Goal: Transaction & Acquisition: Purchase product/service

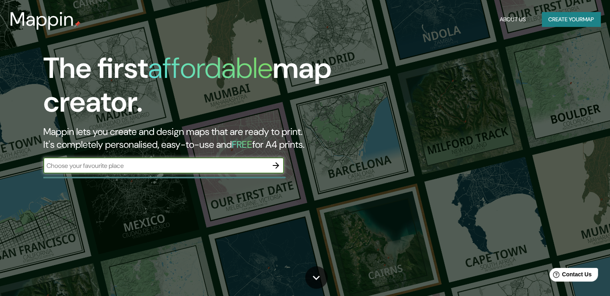
click at [184, 168] on input "text" at bounding box center [155, 165] width 225 height 9
type input "tunja"
click at [277, 163] on icon "button" at bounding box center [276, 165] width 6 height 6
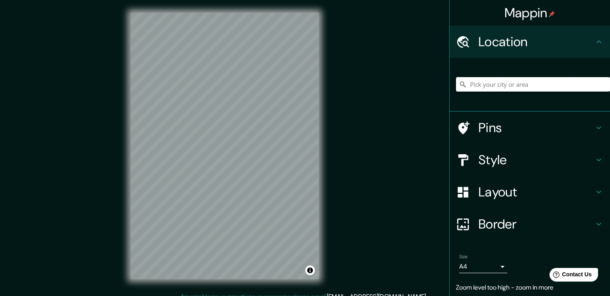
click at [520, 85] on input "Pick your city or area" at bounding box center [533, 84] width 154 height 14
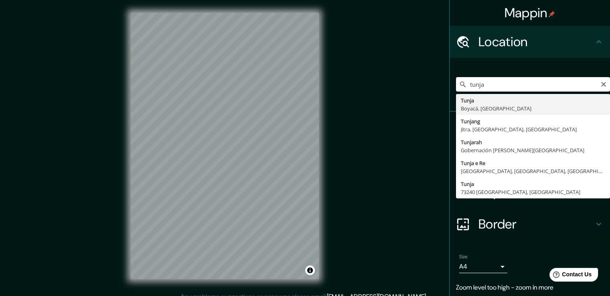
type input "Tunja, Boyacá, [GEOGRAPHIC_DATA]"
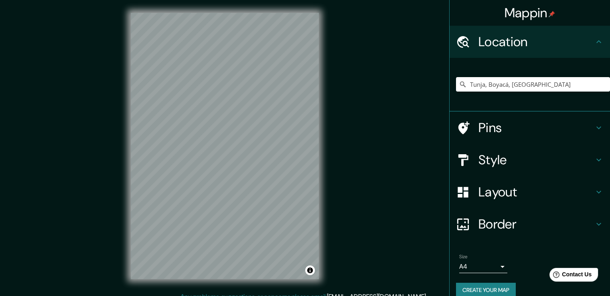
click at [594, 162] on icon at bounding box center [599, 160] width 10 height 10
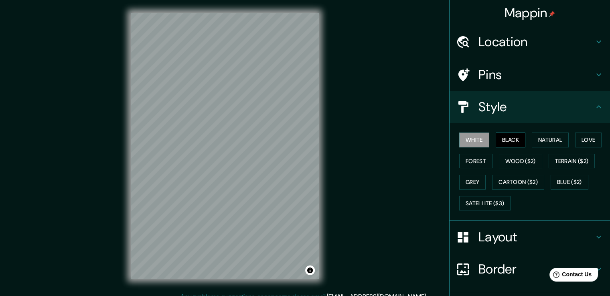
click at [504, 142] on button "Black" at bounding box center [511, 139] width 30 height 15
click at [475, 138] on button "White" at bounding box center [474, 139] width 30 height 15
click at [502, 145] on button "Black" at bounding box center [511, 139] width 30 height 15
click at [597, 236] on icon at bounding box center [599, 236] width 5 height 3
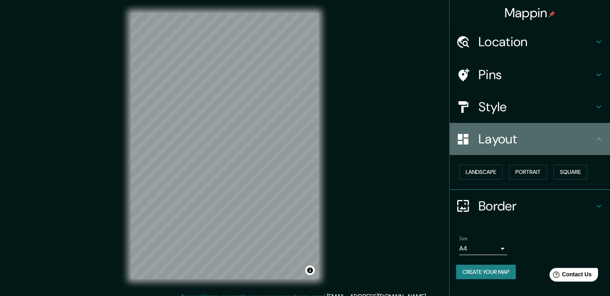
click at [598, 143] on icon at bounding box center [599, 139] width 10 height 10
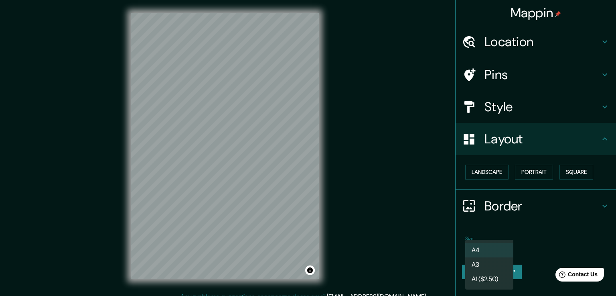
click at [500, 247] on body "Mappin Location [GEOGRAPHIC_DATA], [GEOGRAPHIC_DATA], [GEOGRAPHIC_DATA] Pins St…" at bounding box center [308, 148] width 616 height 296
click at [488, 260] on li "A3" at bounding box center [489, 264] width 48 height 14
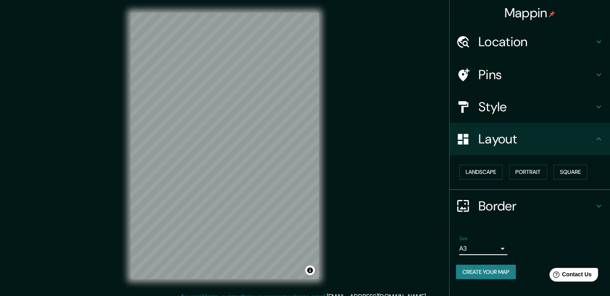
click at [502, 246] on body "Mappin Location [GEOGRAPHIC_DATA], [GEOGRAPHIC_DATA], [GEOGRAPHIC_DATA] Pins St…" at bounding box center [305, 148] width 610 height 296
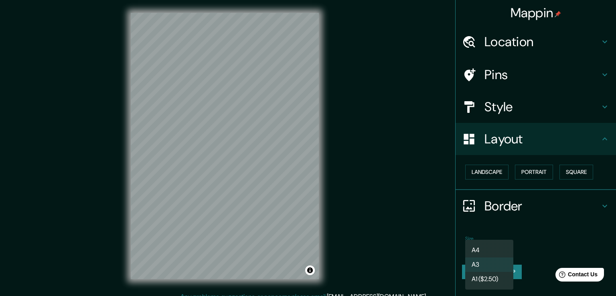
drag, startPoint x: 494, startPoint y: 249, endPoint x: 463, endPoint y: 244, distance: 30.9
click at [494, 249] on li "A4" at bounding box center [489, 250] width 48 height 14
type input "single"
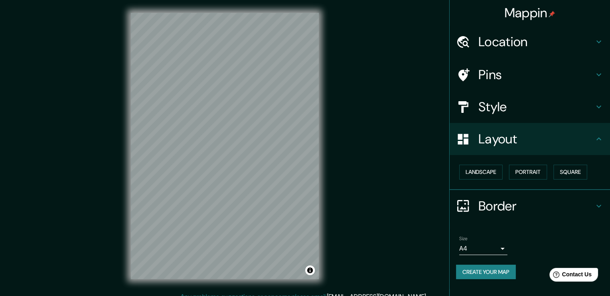
click at [602, 137] on icon at bounding box center [599, 139] width 10 height 10
click at [596, 140] on icon at bounding box center [599, 139] width 10 height 10
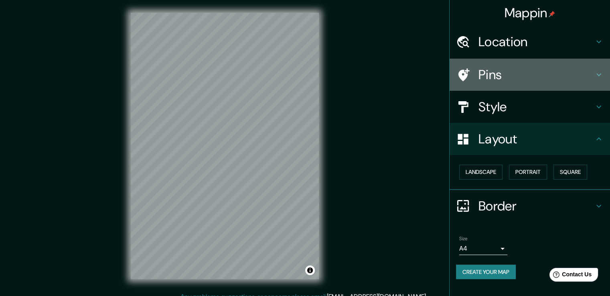
click at [595, 73] on icon at bounding box center [599, 75] width 10 height 10
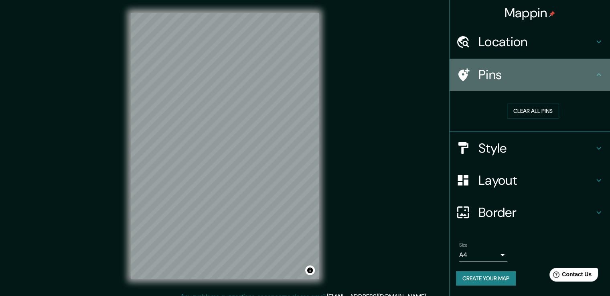
click at [599, 73] on icon at bounding box center [599, 74] width 5 height 3
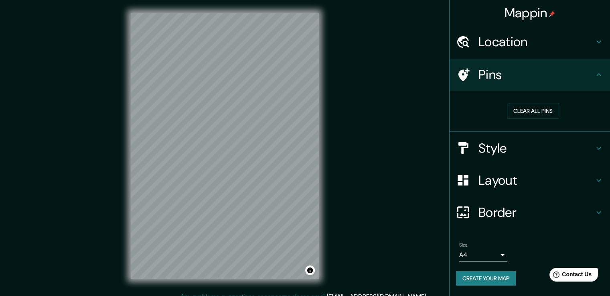
click at [599, 72] on icon at bounding box center [599, 75] width 10 height 10
click at [601, 150] on icon at bounding box center [599, 148] width 10 height 10
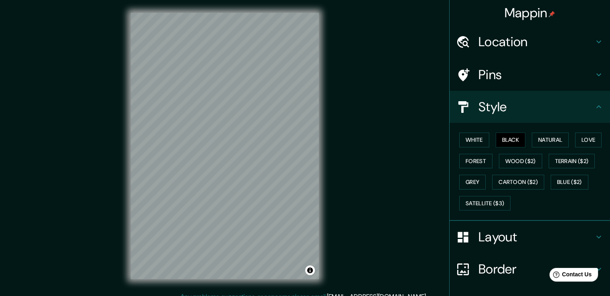
click at [594, 105] on icon at bounding box center [599, 107] width 10 height 10
click at [560, 110] on h4 "Style" at bounding box center [537, 107] width 116 height 16
click at [501, 108] on h4 "Style" at bounding box center [537, 107] width 116 height 16
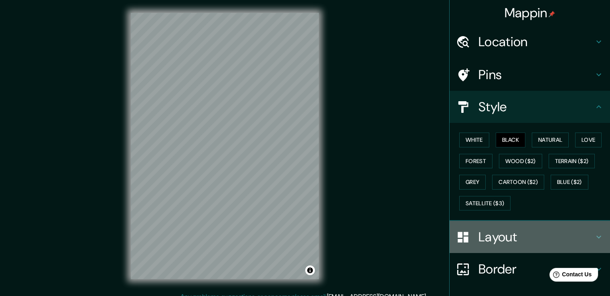
click at [568, 231] on h4 "Layout" at bounding box center [537, 237] width 116 height 16
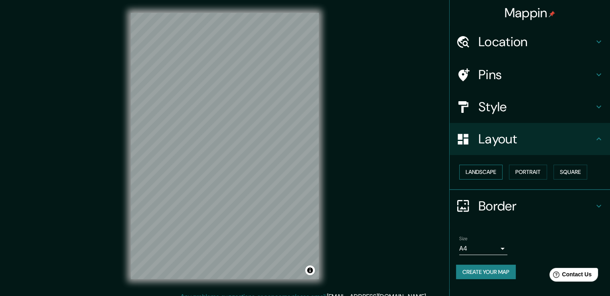
click at [487, 169] on button "Landscape" at bounding box center [480, 171] width 43 height 15
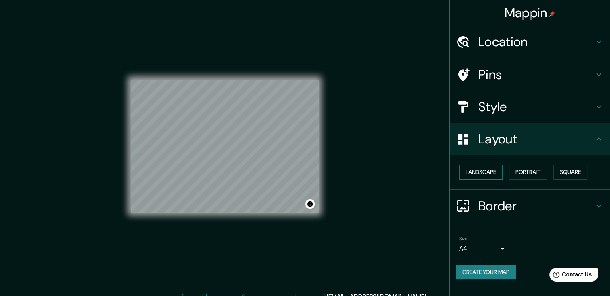
click at [487, 169] on button "Landscape" at bounding box center [480, 171] width 43 height 15
click at [528, 170] on button "Portrait" at bounding box center [528, 171] width 38 height 15
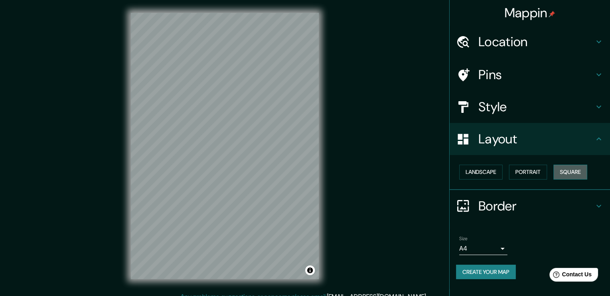
click at [578, 174] on button "Square" at bounding box center [571, 171] width 34 height 15
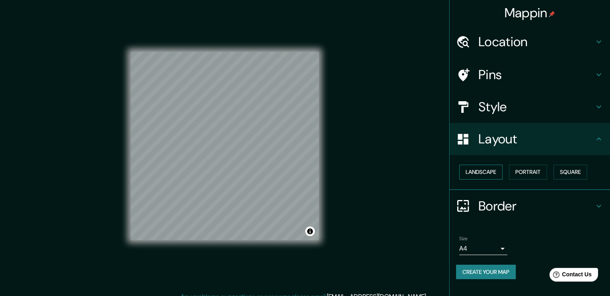
click at [473, 168] on button "Landscape" at bounding box center [480, 171] width 43 height 15
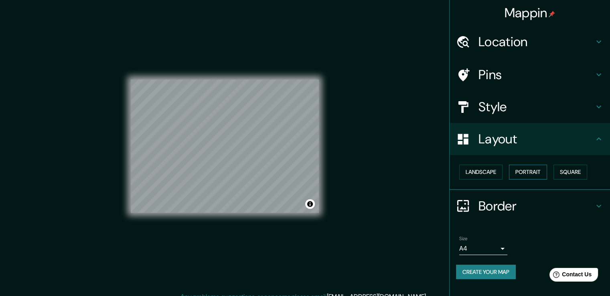
click at [538, 171] on button "Portrait" at bounding box center [528, 171] width 38 height 15
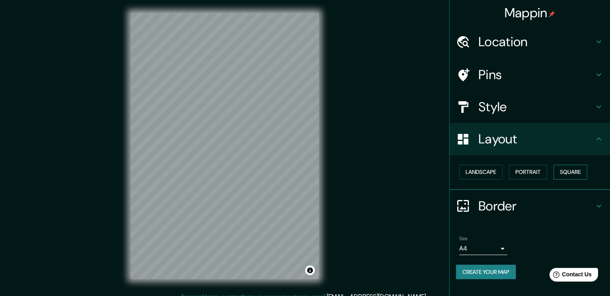
click at [569, 171] on button "Square" at bounding box center [571, 171] width 34 height 15
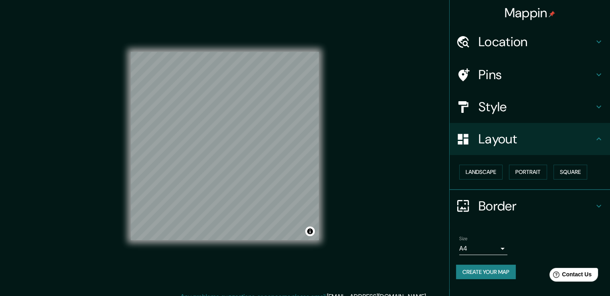
click at [578, 198] on h4 "Border" at bounding box center [537, 206] width 116 height 16
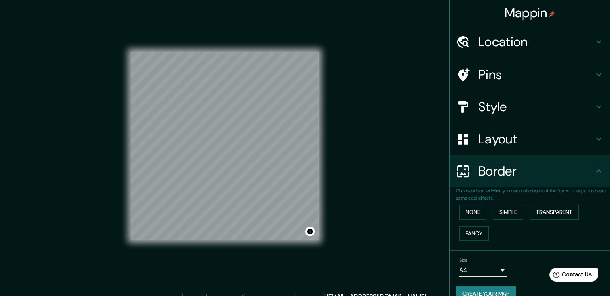
click at [594, 175] on icon at bounding box center [599, 171] width 10 height 10
click at [476, 210] on button "None" at bounding box center [472, 212] width 27 height 15
click at [505, 210] on button "Simple" at bounding box center [508, 212] width 30 height 15
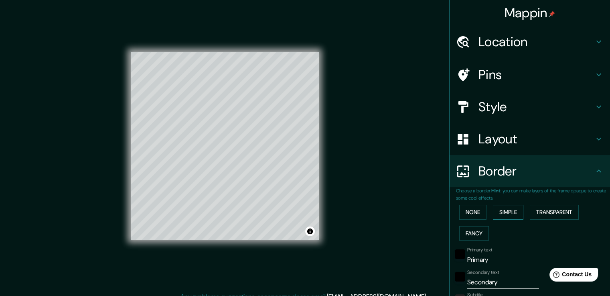
click at [497, 212] on button "Simple" at bounding box center [508, 212] width 30 height 15
type input "188"
type input "38"
click at [563, 209] on button "Transparent" at bounding box center [554, 212] width 49 height 15
click at [475, 211] on button "None" at bounding box center [472, 212] width 27 height 15
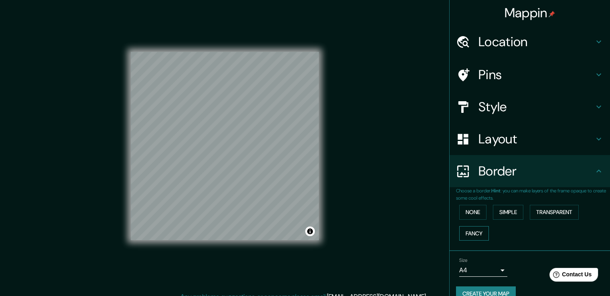
click at [470, 229] on button "Fancy" at bounding box center [474, 233] width 30 height 15
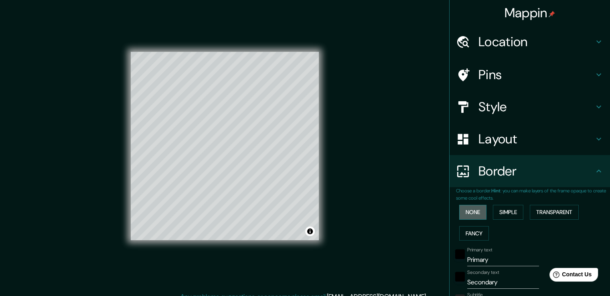
click at [467, 216] on button "None" at bounding box center [472, 212] width 27 height 15
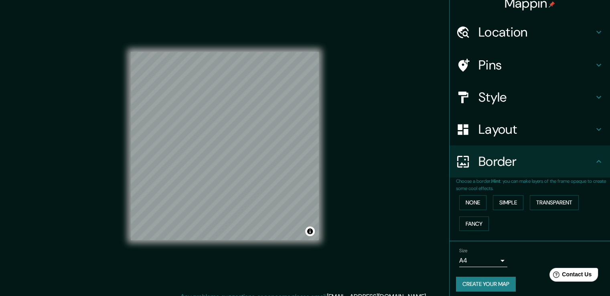
scroll to position [14, 0]
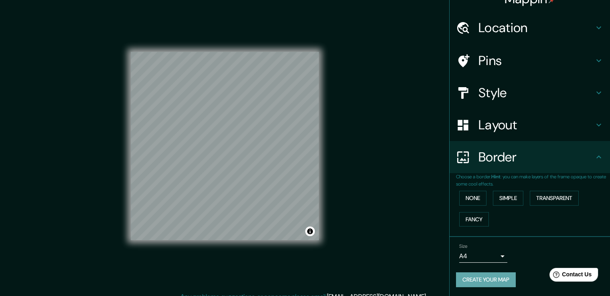
click at [505, 285] on button "Create your map" at bounding box center [486, 279] width 60 height 15
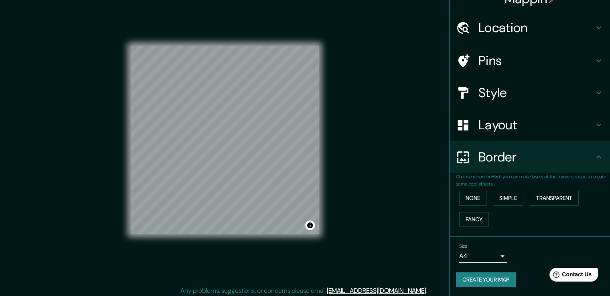
scroll to position [9, 0]
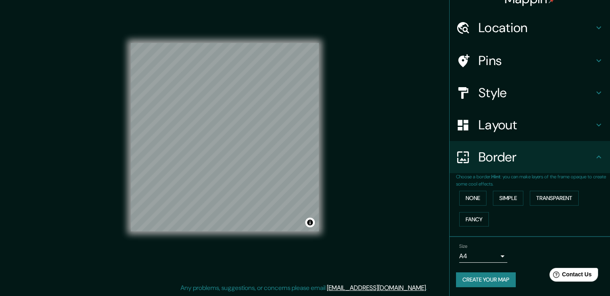
click at [500, 280] on button "Create your map" at bounding box center [486, 279] width 60 height 15
click at [494, 279] on button "Create your map" at bounding box center [486, 279] width 60 height 15
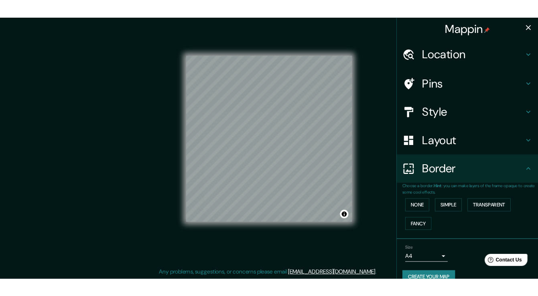
scroll to position [8, 0]
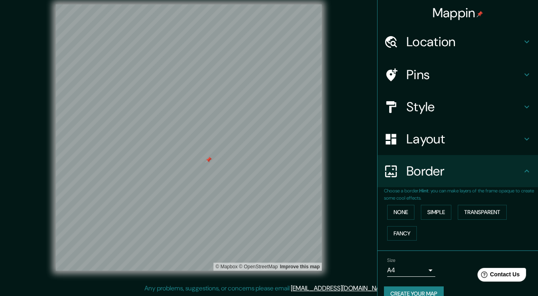
click at [210, 162] on div at bounding box center [208, 159] width 6 height 6
click at [346, 191] on div "© Mapbox © OpenStreetMap Improve this map" at bounding box center [189, 137] width 484 height 266
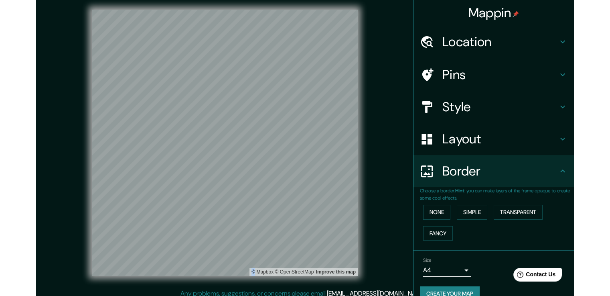
scroll to position [0, 0]
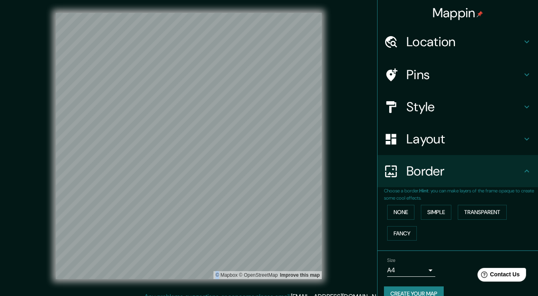
click at [41, 143] on div "© Mapbox © OpenStreetMap Improve this map" at bounding box center [189, 146] width 484 height 266
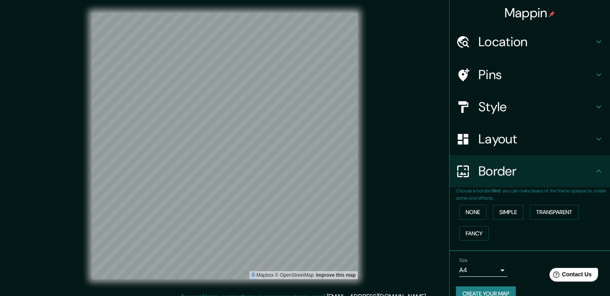
click at [266, 271] on div "© Mapbox © OpenStreetMap Improve this map" at bounding box center [225, 146] width 266 height 266
click at [46, 187] on div "© Mapbox © OpenStreetMap Improve this map" at bounding box center [224, 146] width 549 height 266
click at [277, 34] on div at bounding box center [280, 30] width 6 height 6
click at [187, 0] on html "Mappin Location [GEOGRAPHIC_DATA], [GEOGRAPHIC_DATA], [GEOGRAPHIC_DATA] Pins St…" at bounding box center [305, 148] width 610 height 296
